Goal: Task Accomplishment & Management: Manage account settings

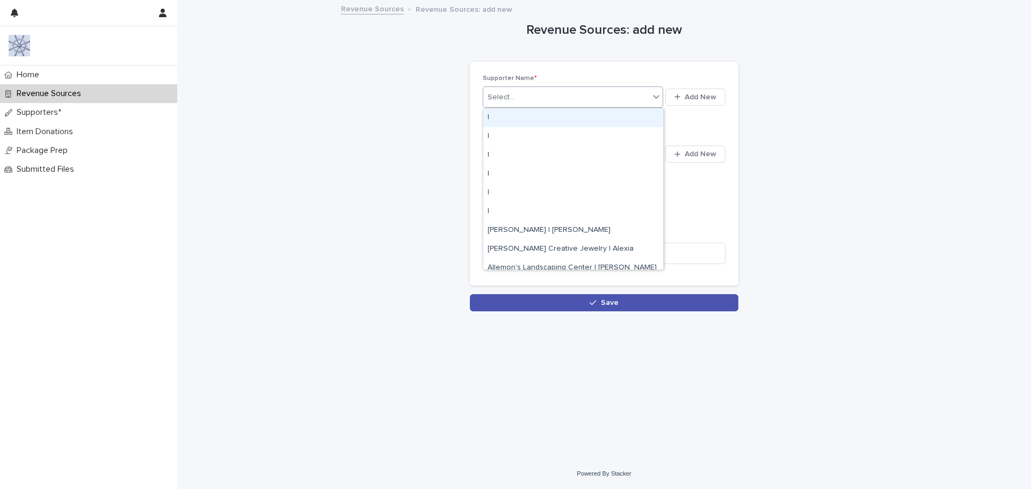
click at [662, 98] on div at bounding box center [655, 96] width 13 height 19
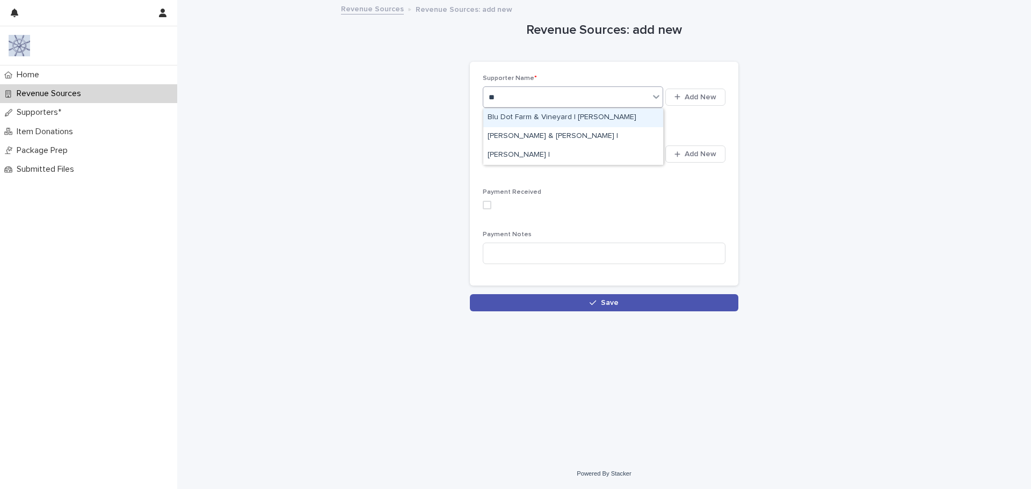
type input "***"
click at [601, 120] on div "[PERSON_NAME] & [PERSON_NAME] |" at bounding box center [573, 117] width 180 height 19
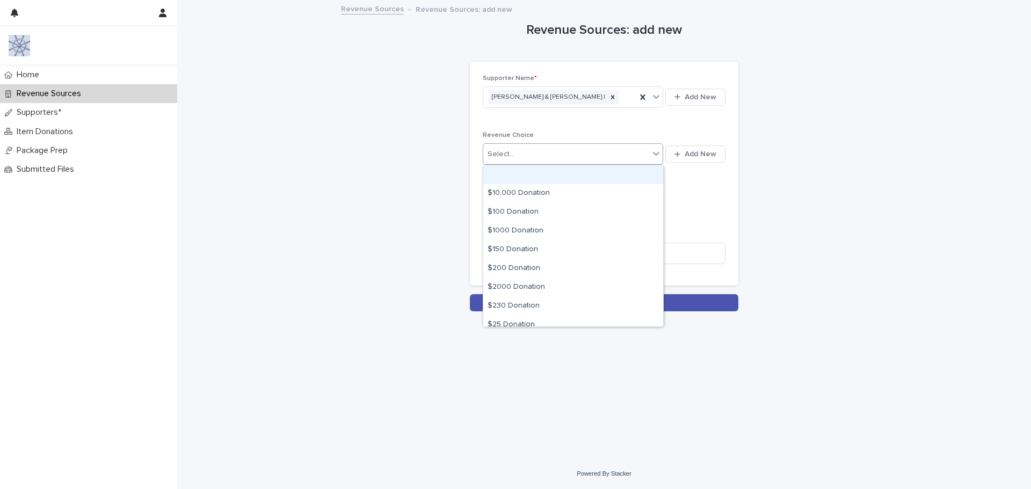
click at [658, 159] on icon at bounding box center [656, 153] width 11 height 11
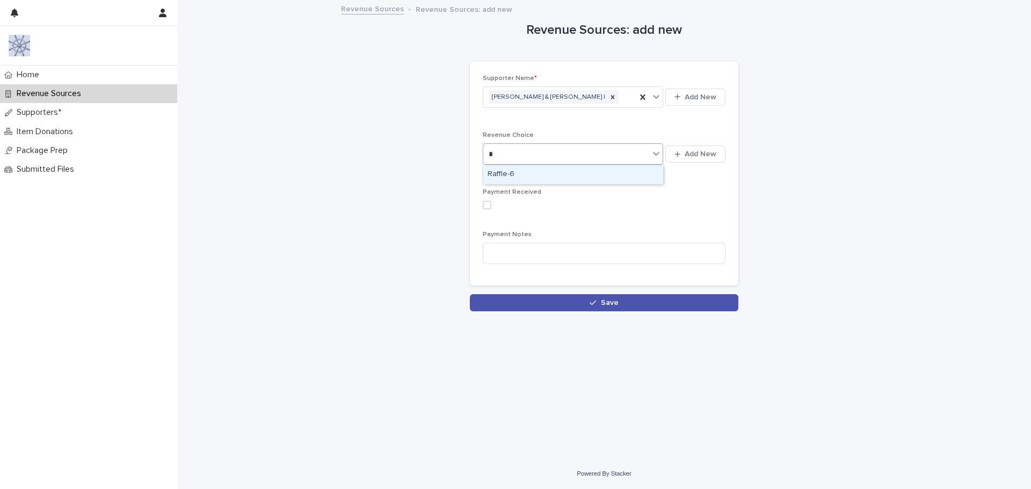
click at [488, 208] on span at bounding box center [487, 205] width 9 height 9
type input "*"
click at [506, 256] on input at bounding box center [604, 253] width 243 height 21
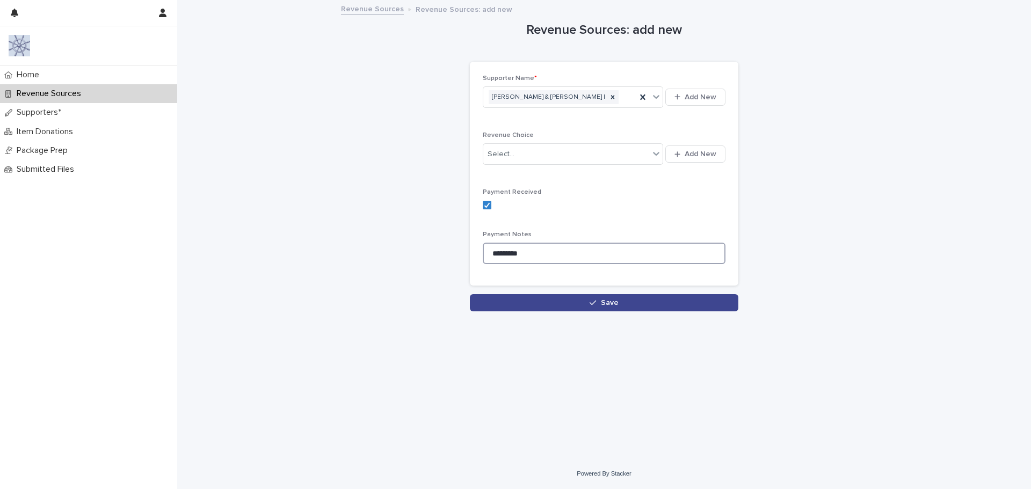
type input "*********"
click at [534, 304] on button "Save" at bounding box center [604, 302] width 268 height 17
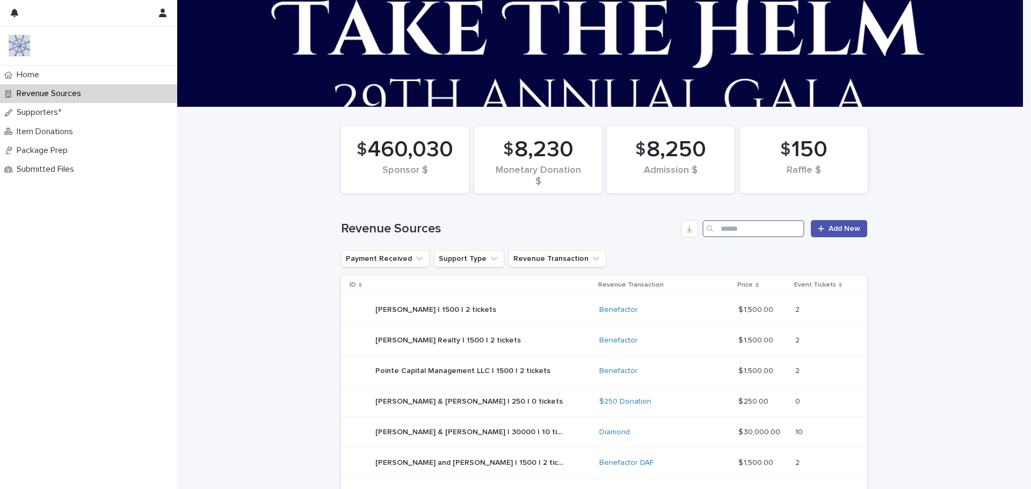
click at [718, 227] on input "Search" at bounding box center [753, 228] width 102 height 17
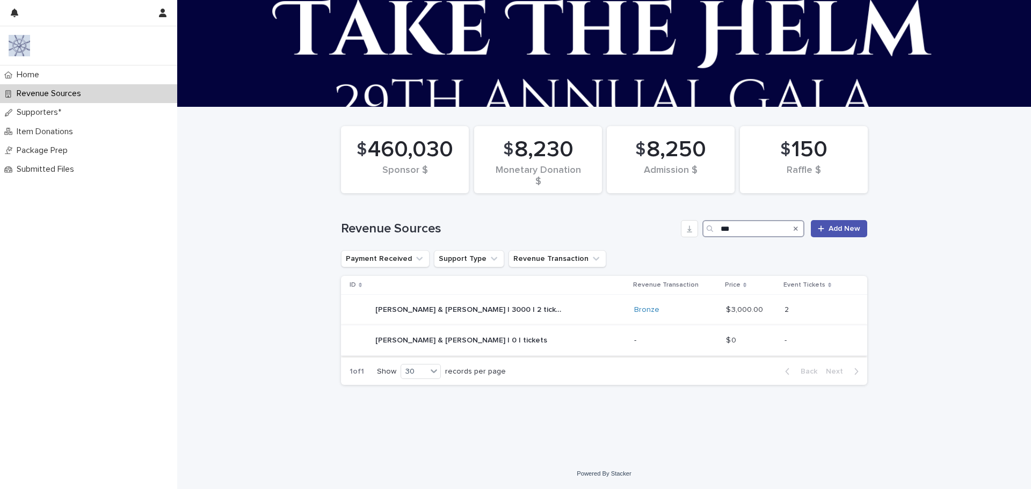
type input "***"
click at [451, 339] on p "[PERSON_NAME] & [PERSON_NAME] | 0 | tickets" at bounding box center [462, 339] width 174 height 11
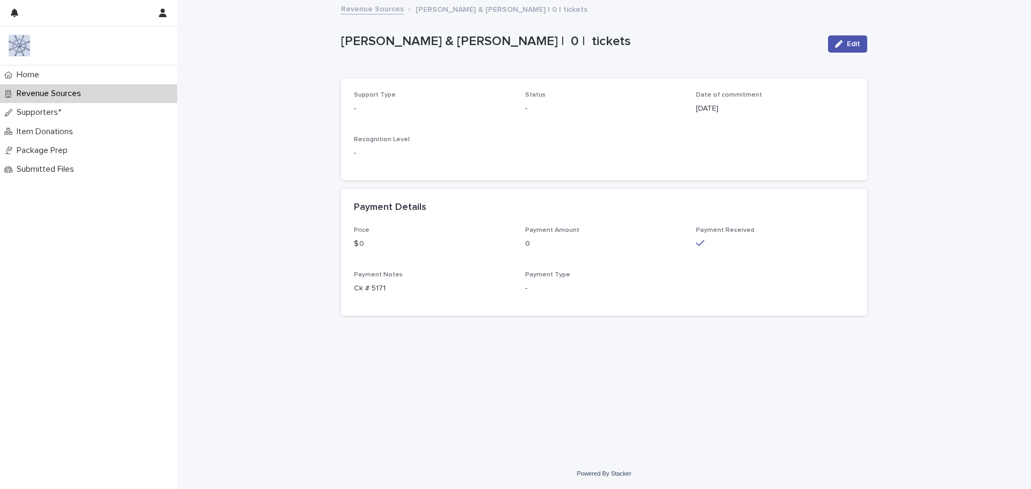
click at [451, 339] on div "Loading... Saving… Loading... Saving… [PERSON_NAME] & [PERSON_NAME] | 0 | ticke…" at bounding box center [603, 216] width 537 height 430
click at [850, 31] on div "Edit" at bounding box center [844, 44] width 43 height 43
click at [850, 40] on span "Edit" at bounding box center [852, 44] width 13 height 8
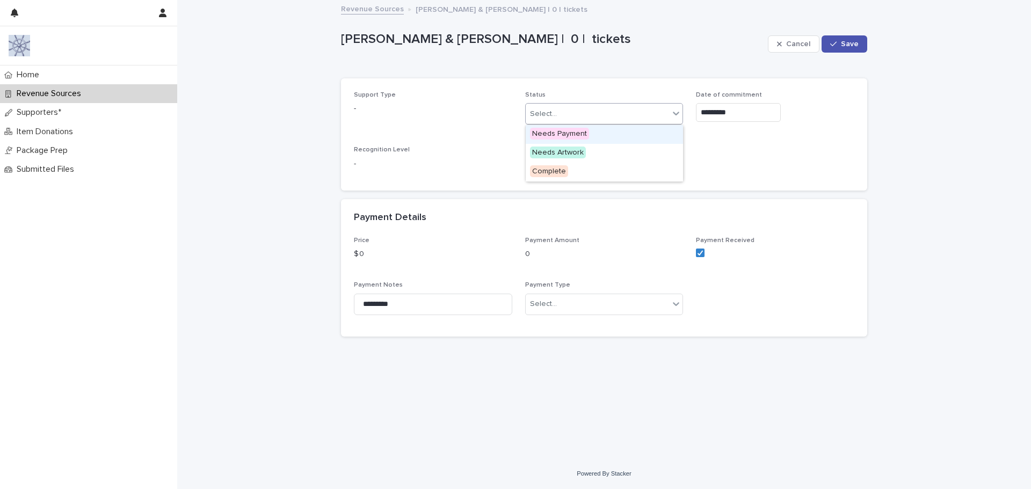
click at [670, 114] on div at bounding box center [675, 113] width 13 height 19
click at [556, 297] on div "Select..." at bounding box center [597, 304] width 144 height 18
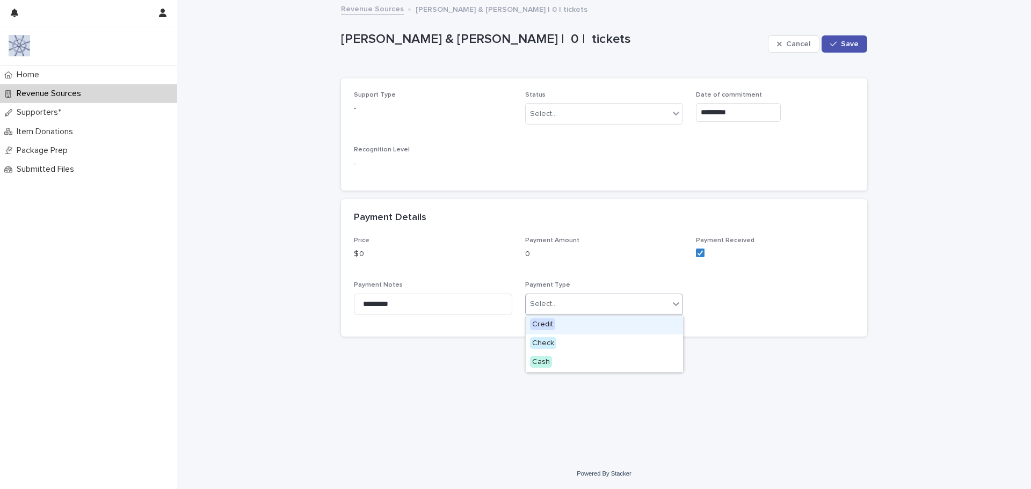
click at [550, 220] on div "Payment Details" at bounding box center [602, 218] width 496 height 12
click at [795, 45] on span "Cancel" at bounding box center [798, 44] width 24 height 8
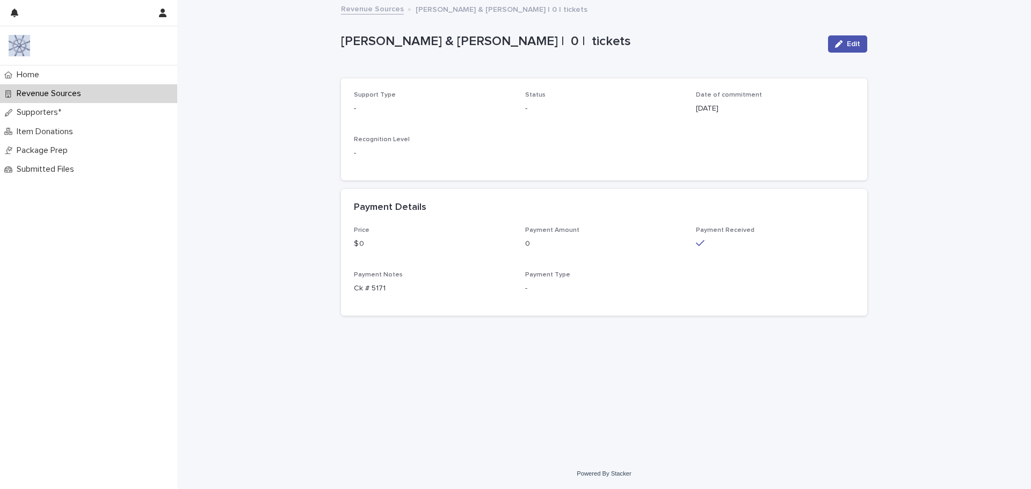
click at [35, 97] on p "Revenue Sources" at bounding box center [50, 94] width 77 height 10
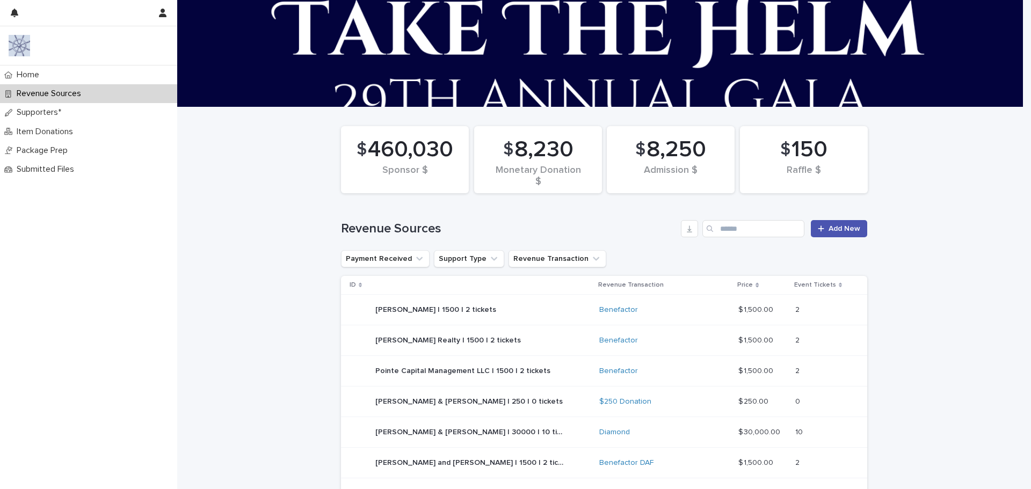
click at [449, 250] on div "Revenue Sources Add New" at bounding box center [604, 225] width 526 height 52
click at [449, 254] on button "Support Type" at bounding box center [469, 258] width 70 height 17
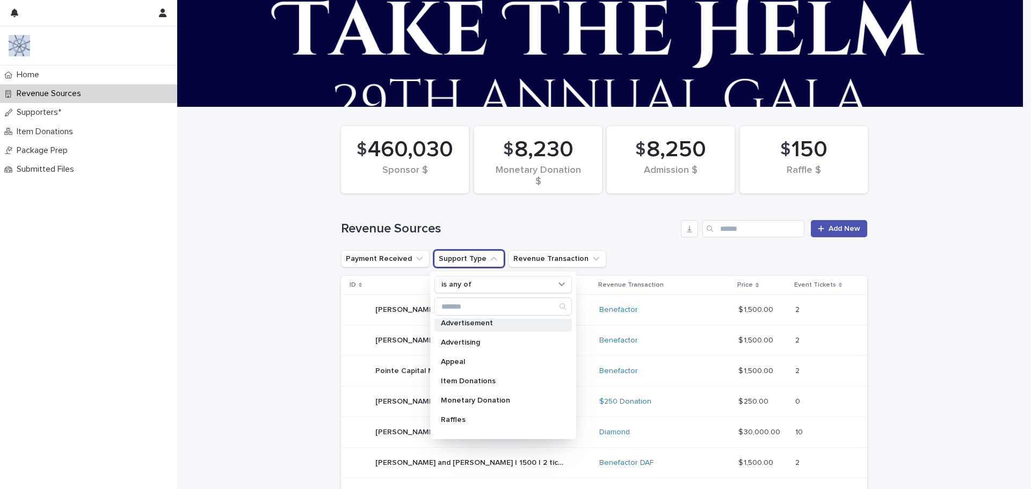
scroll to position [37, 0]
click at [475, 403] on div "Raffles" at bounding box center [502, 406] width 137 height 17
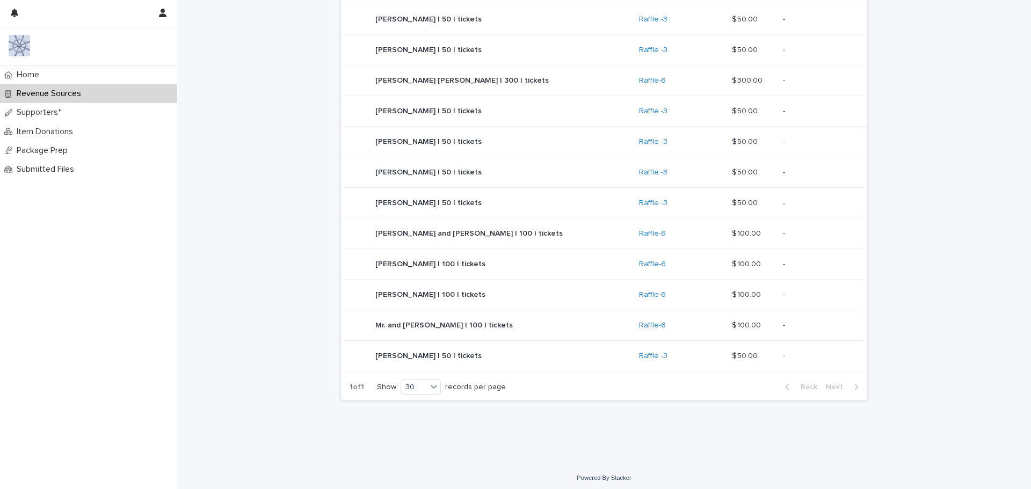
scroll to position [662, 0]
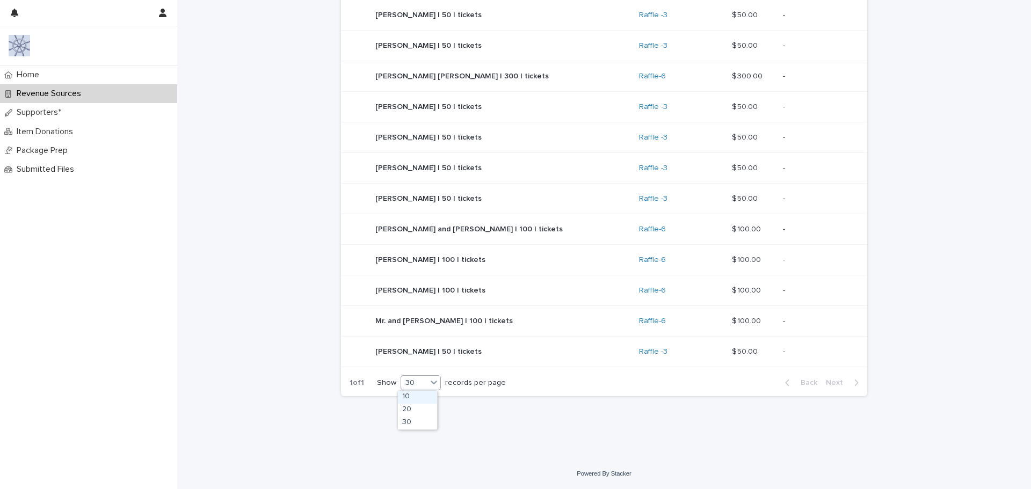
click at [429, 380] on icon at bounding box center [433, 382] width 11 height 11
click at [417, 419] on div "30" at bounding box center [417, 423] width 39 height 13
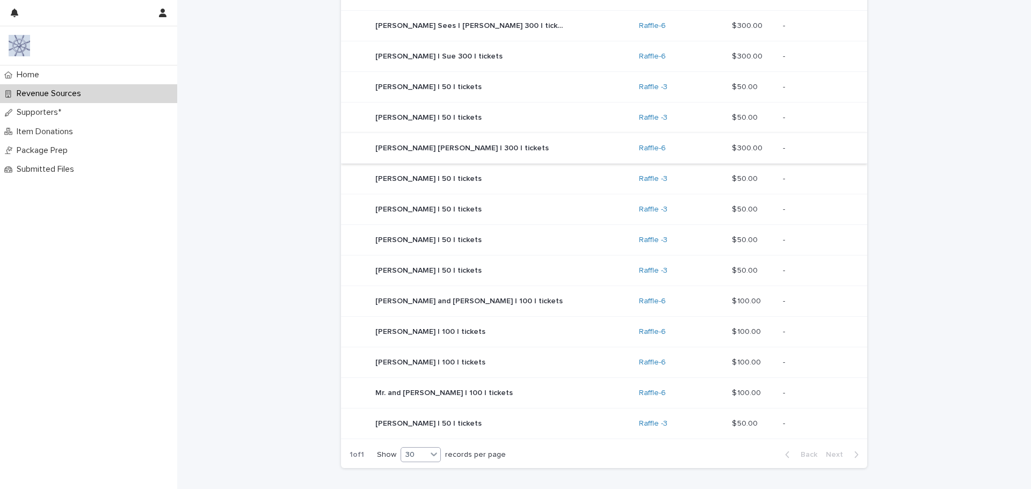
scroll to position [590, 0]
click at [477, 302] on p "[PERSON_NAME] and [PERSON_NAME] | 100 | tickets" at bounding box center [469, 299] width 189 height 11
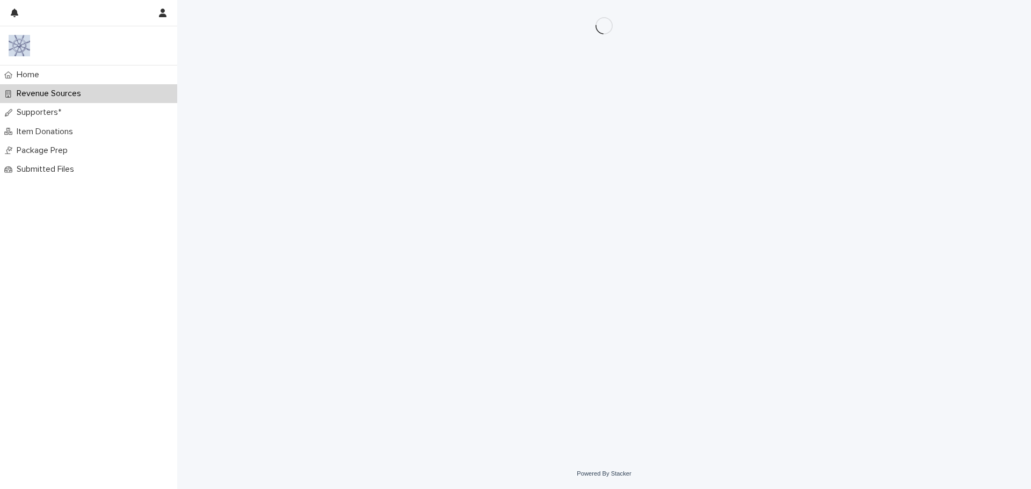
click at [477, 302] on div "Loading... Saving… Loading... Saving…" at bounding box center [603, 216] width 537 height 432
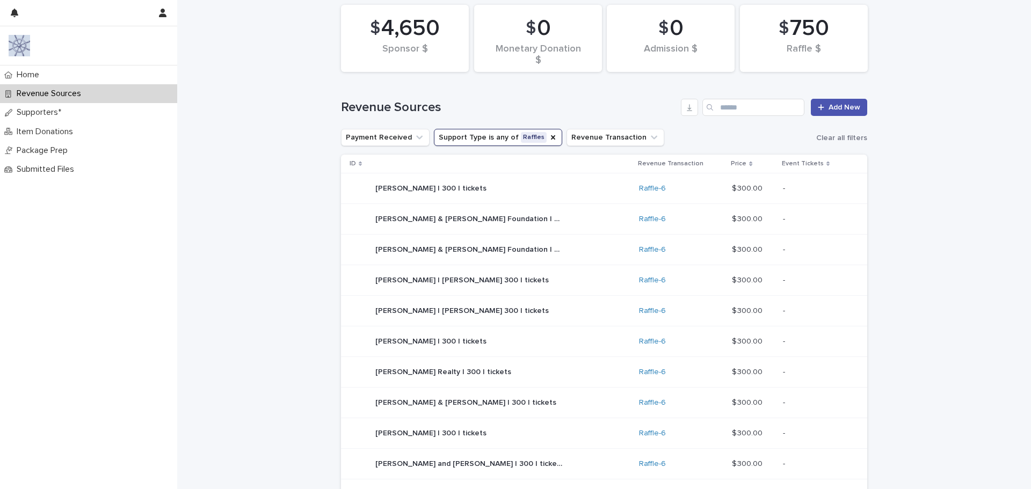
scroll to position [107, 0]
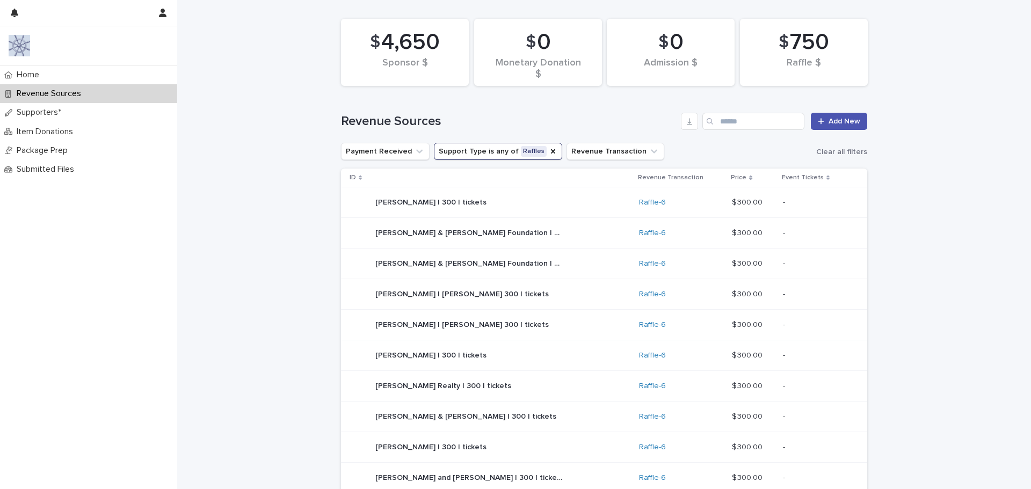
click at [435, 199] on p "[PERSON_NAME] | 300 | tickets" at bounding box center [431, 201] width 113 height 11
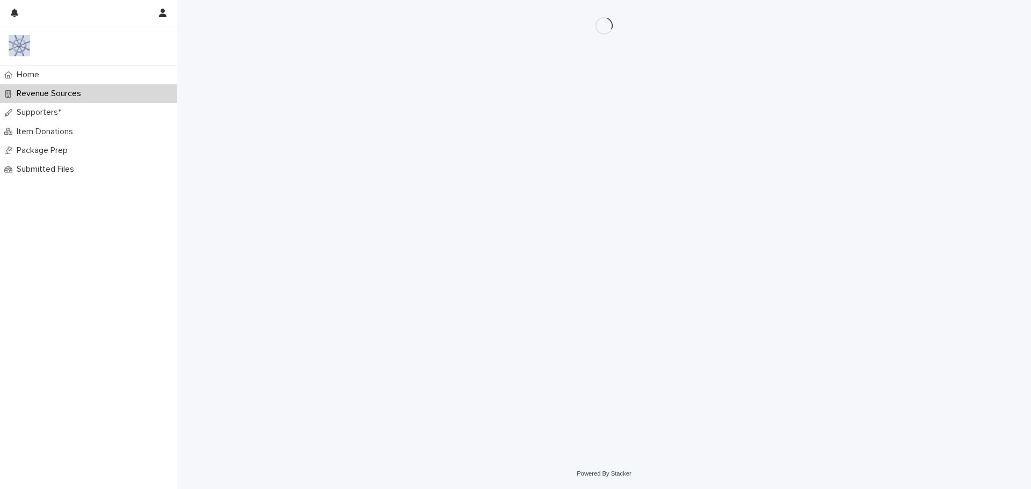
click at [435, 199] on div "Loading... Saving… Loading... Saving…" at bounding box center [603, 216] width 537 height 432
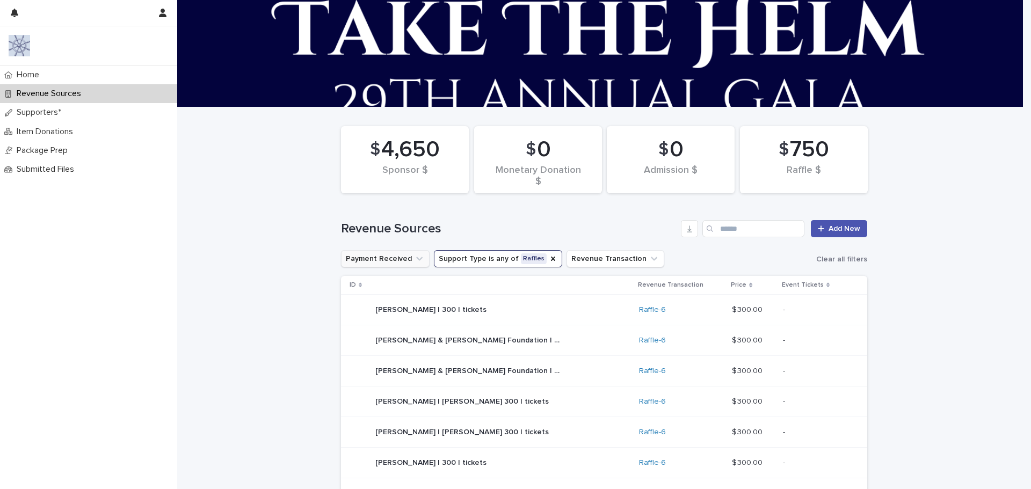
click at [368, 258] on button "Payment Received" at bounding box center [385, 258] width 89 height 17
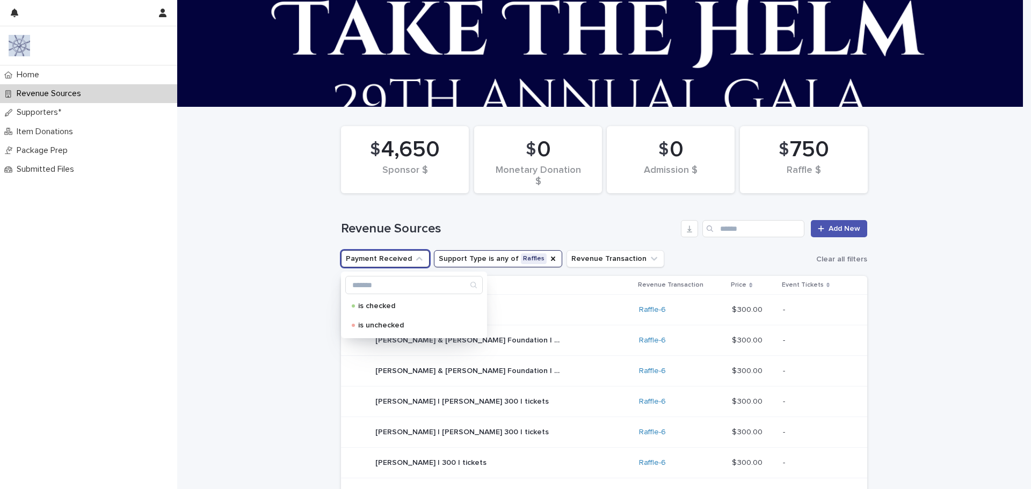
click at [368, 258] on button "Payment Received" at bounding box center [385, 258] width 89 height 17
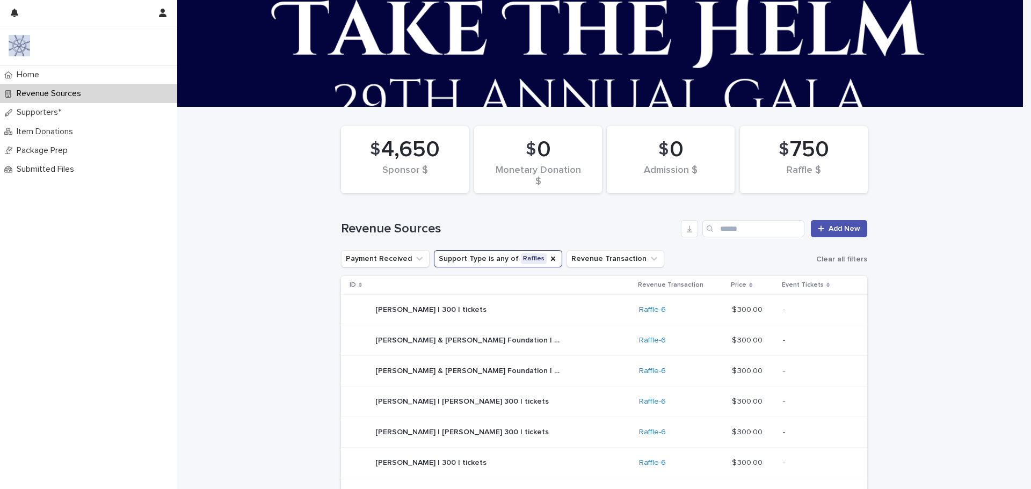
click at [576, 262] on button "Revenue Transaction" at bounding box center [615, 258] width 98 height 17
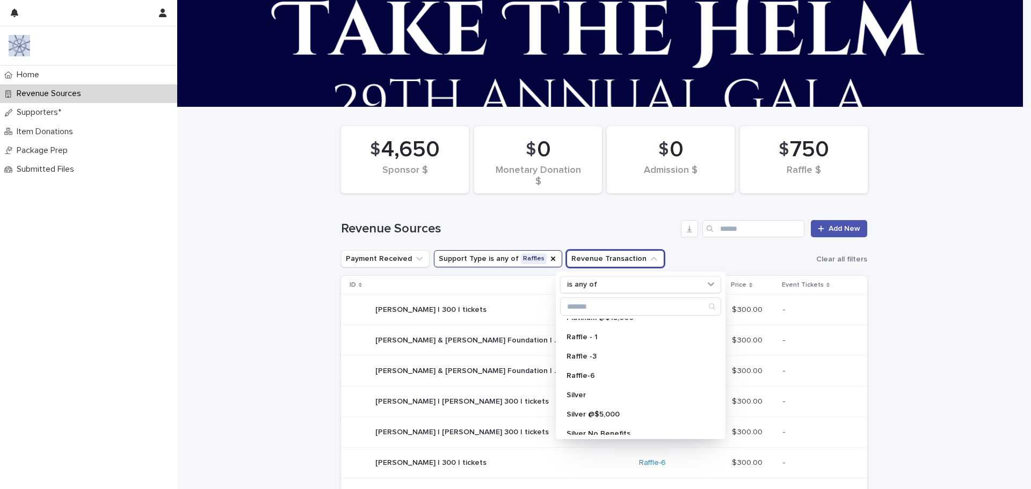
scroll to position [741, 0]
click at [587, 379] on p "Raffle-6" at bounding box center [634, 379] width 137 height 8
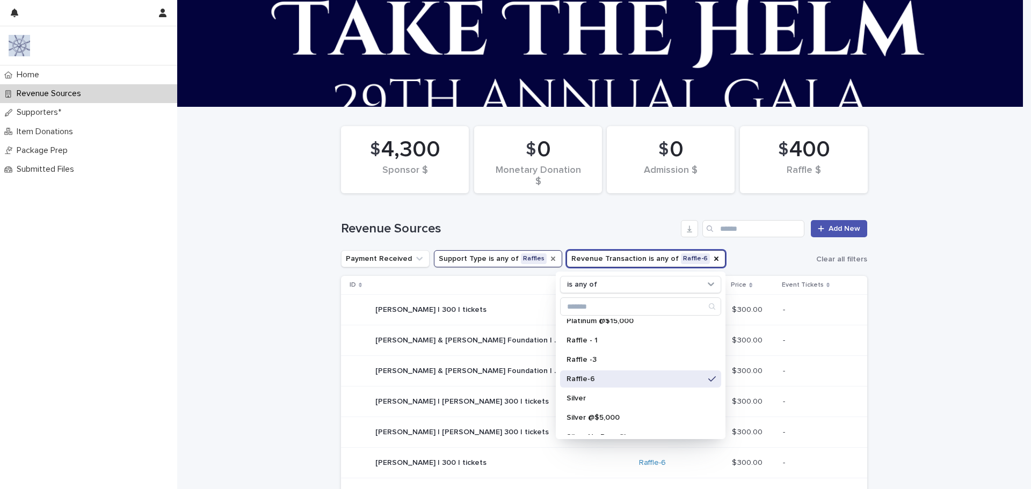
click at [549, 259] on icon "Support Type" at bounding box center [553, 258] width 9 height 9
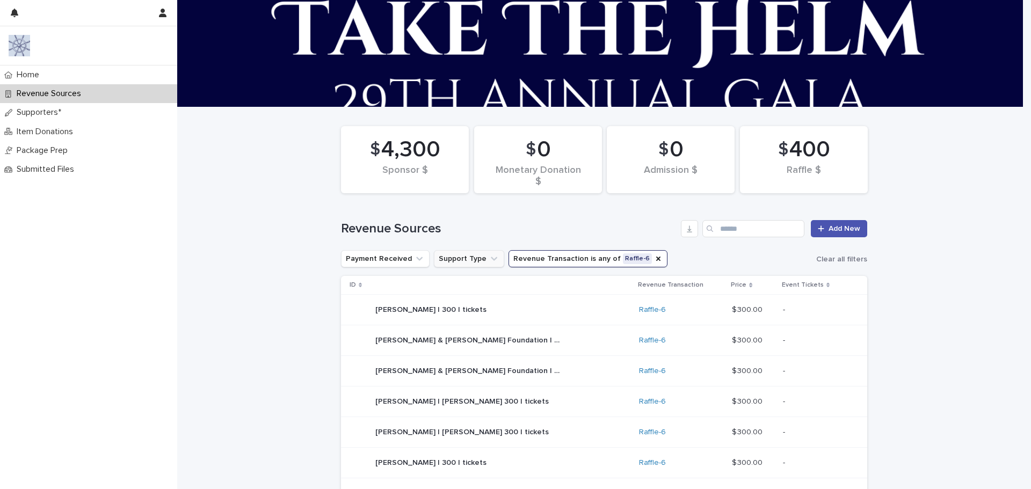
drag, startPoint x: 578, startPoint y: 222, endPoint x: 273, endPoint y: 247, distance: 306.5
